Goal: Communication & Community: Participate in discussion

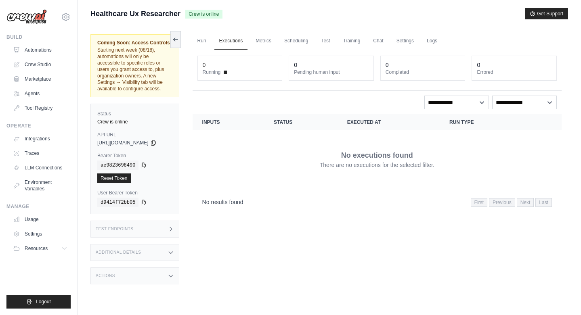
click at [204, 30] on div "Run Executions Metrics Scheduling Test Training Chat Settings Logs 0 Running 0 …" at bounding box center [377, 183] width 382 height 315
click at [205, 36] on link "Run" at bounding box center [202, 41] width 19 height 17
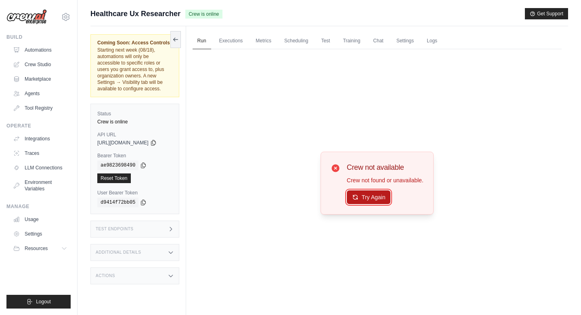
click at [375, 202] on button "Try Again" at bounding box center [369, 198] width 44 height 14
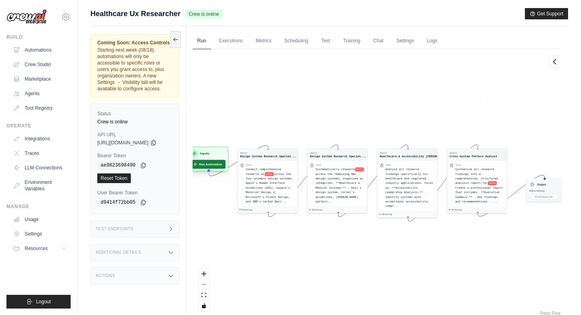
click at [218, 165] on button "Run Automation" at bounding box center [207, 164] width 36 height 9
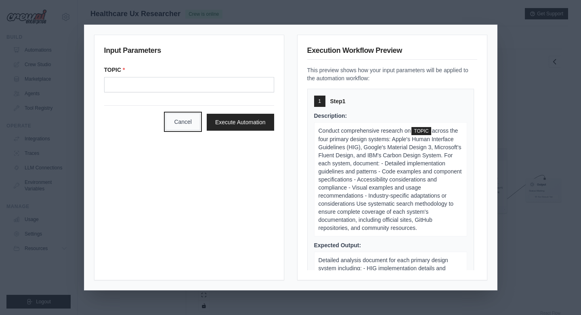
click at [168, 123] on button "Cancel" at bounding box center [183, 121] width 35 height 17
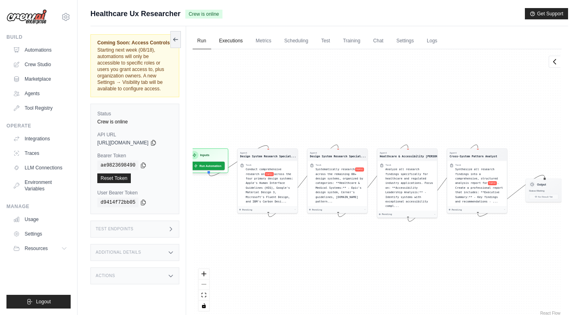
click at [235, 40] on link "Executions" at bounding box center [231, 41] width 34 height 17
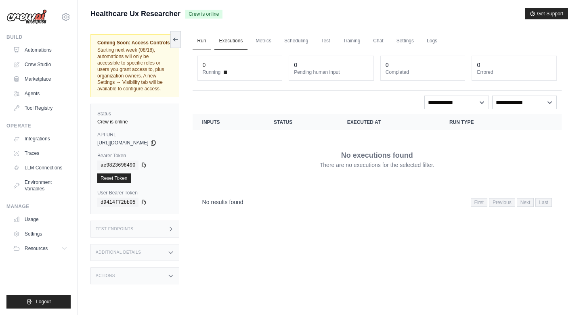
click at [203, 42] on link "Run" at bounding box center [202, 41] width 19 height 17
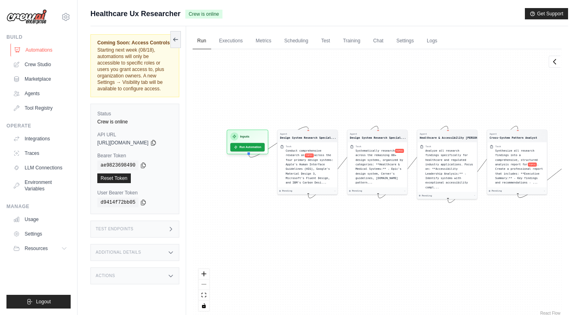
click at [41, 48] on link "Automations" at bounding box center [40, 50] width 61 height 13
click at [242, 44] on link "Executions" at bounding box center [231, 41] width 34 height 17
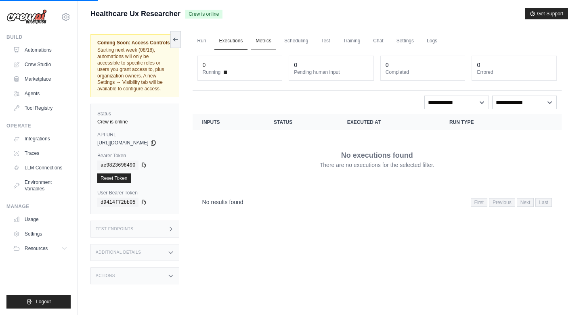
click at [276, 43] on link "Metrics" at bounding box center [263, 41] width 25 height 17
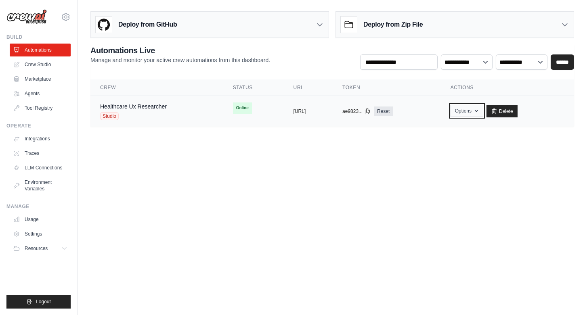
click at [480, 110] on icon "button" at bounding box center [476, 111] width 6 height 6
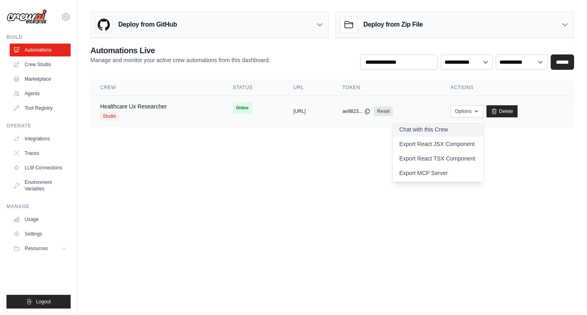
click at [455, 130] on link "Chat with this Crew" at bounding box center [438, 129] width 90 height 15
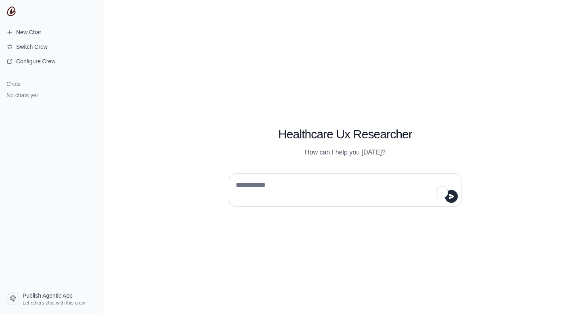
click at [257, 188] on textarea "To enrich screen reader interactions, please activate Accessibility in Grammarl…" at bounding box center [342, 190] width 217 height 23
click at [30, 50] on span "Switch Crew" at bounding box center [31, 47] width 31 height 8
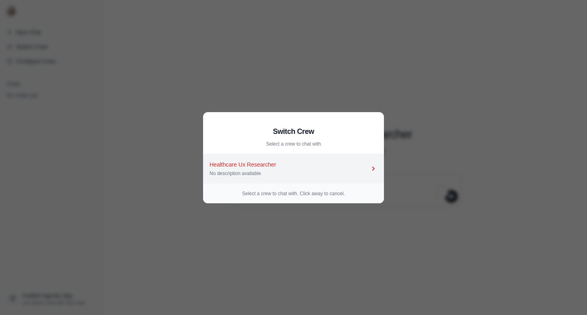
click at [253, 166] on div "Healthcare Ux Researcher" at bounding box center [290, 165] width 160 height 8
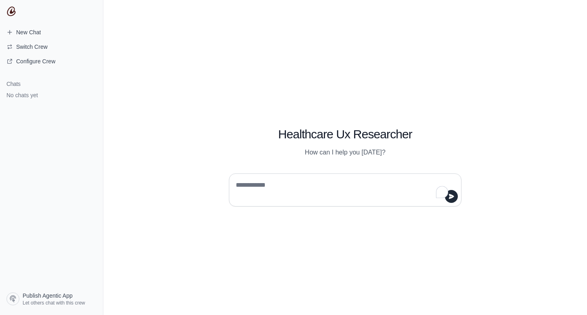
click at [285, 183] on textarea "To enrich screen reader interactions, please activate Accessibility in Grammarl…" at bounding box center [342, 190] width 217 height 23
type textarea "**********"
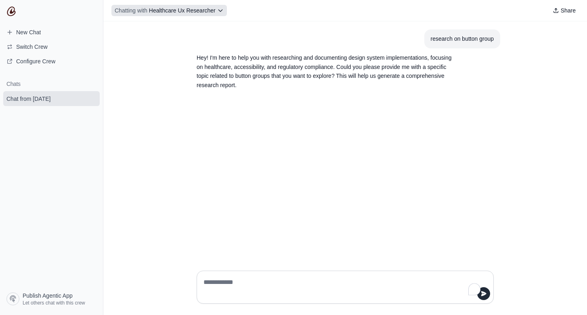
click at [224, 10] on icon at bounding box center [220, 10] width 6 height 6
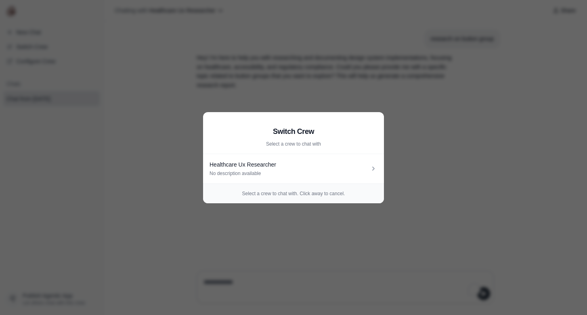
click at [440, 148] on aside "Switch Crew Select a crew to chat with Healthcare Ux Researcher No description …" at bounding box center [293, 157] width 587 height 315
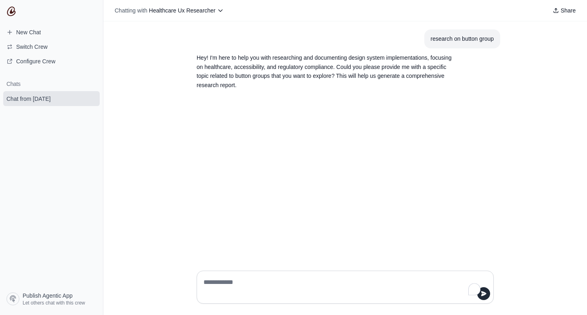
click at [230, 285] on textarea "To enrich screen reader interactions, please activate Accessibility in Grammarl…" at bounding box center [343, 287] width 282 height 23
type textarea "**********"
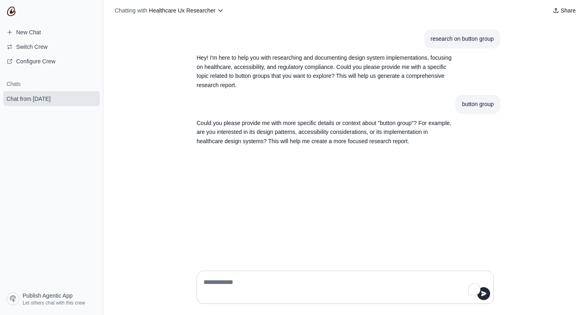
click at [252, 279] on textarea "To enrich screen reader interactions, please activate Accessibility in Grammarl…" at bounding box center [343, 287] width 282 height 23
type textarea "**********"
